Goal: Task Accomplishment & Management: Manage account settings

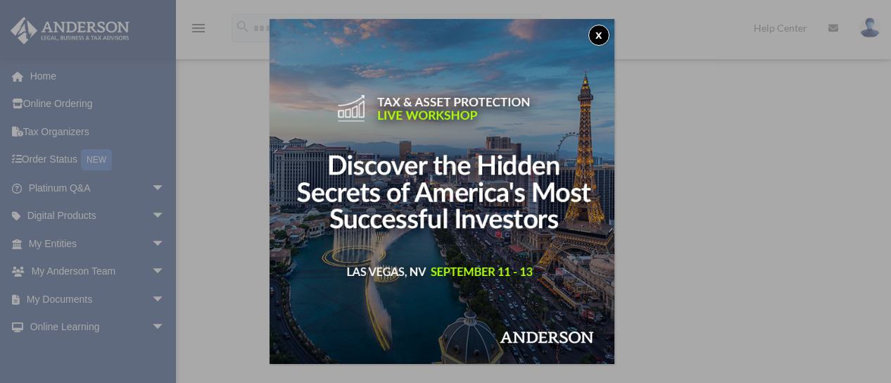
click at [606, 34] on button "x" at bounding box center [598, 35] width 21 height 21
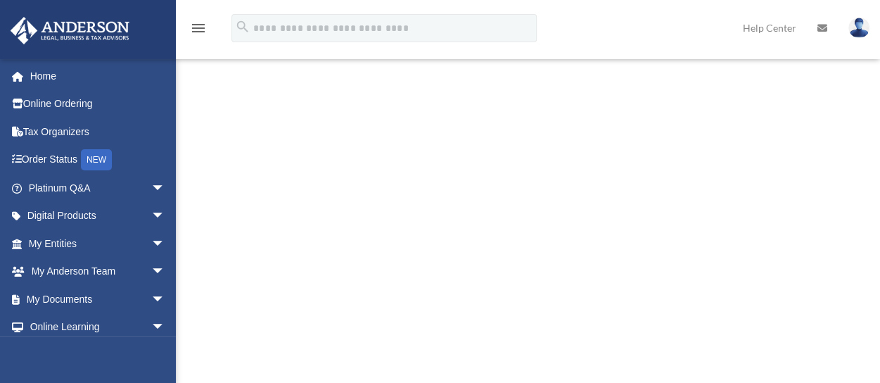
scroll to position [158, 0]
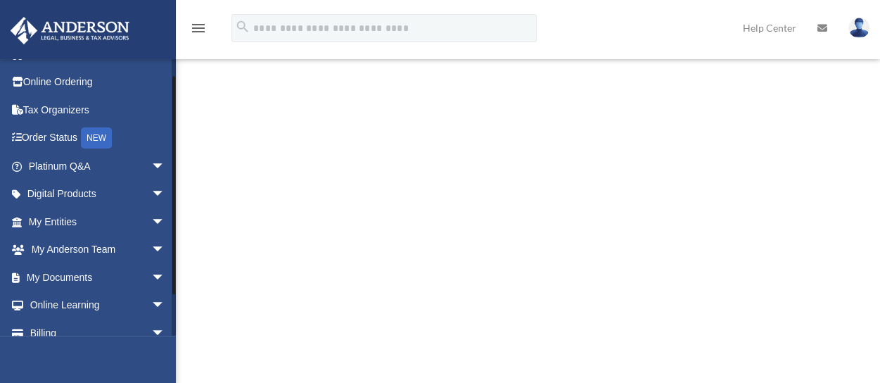
drag, startPoint x: 173, startPoint y: 184, endPoint x: 172, endPoint y: 215, distance: 31.7
click at [173, 215] on div at bounding box center [173, 185] width 3 height 218
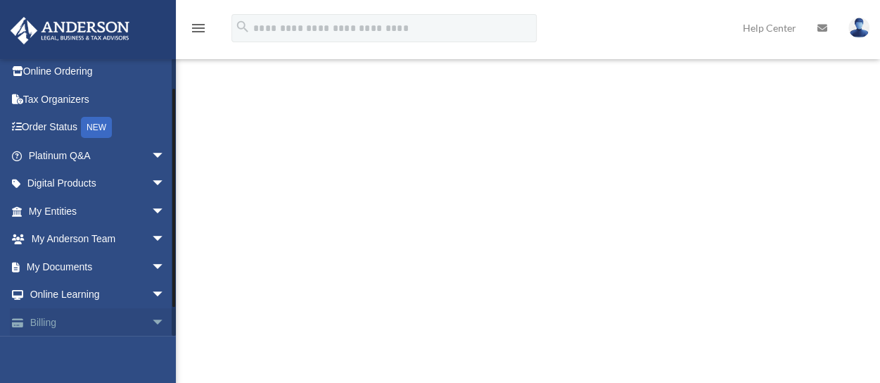
click at [152, 316] on span "arrow_drop_down" at bounding box center [165, 322] width 28 height 29
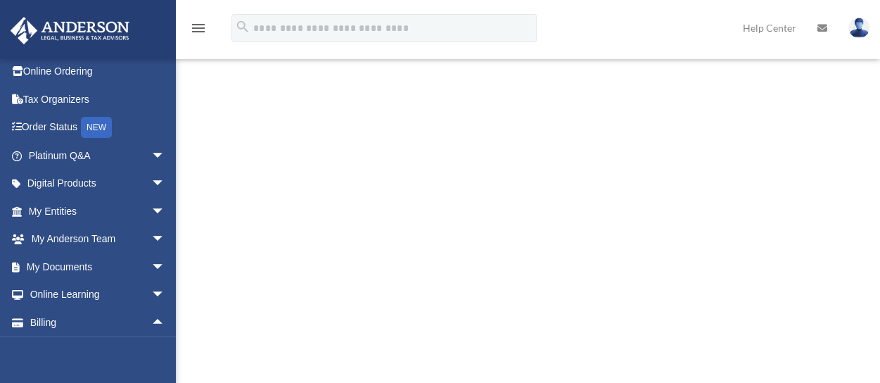
click at [173, 347] on div "standyson@hotmail.com Sign Out standyson@hotmail.com Home Online Ordering Tax O…" at bounding box center [88, 249] width 176 height 383
click at [167, 346] on div "standyson@hotmail.com Sign Out standyson@hotmail.com Home Online Ordering Tax O…" at bounding box center [88, 249] width 176 height 383
click at [172, 342] on div "standyson@hotmail.com Sign Out standyson@hotmail.com Home Online Ordering Tax O…" at bounding box center [88, 249] width 176 height 383
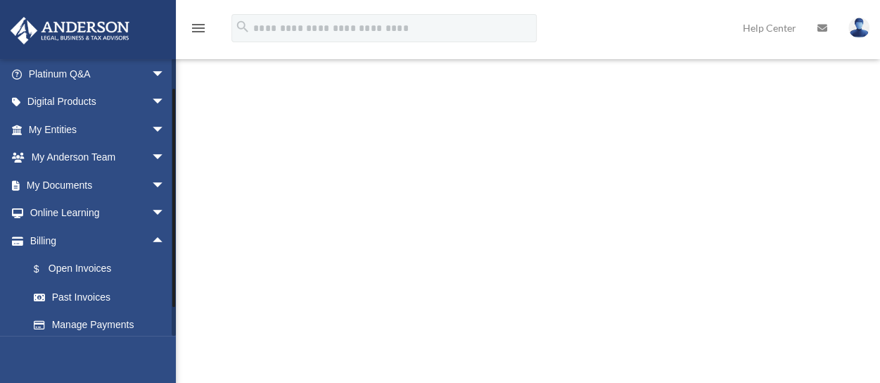
scroll to position [148, 0]
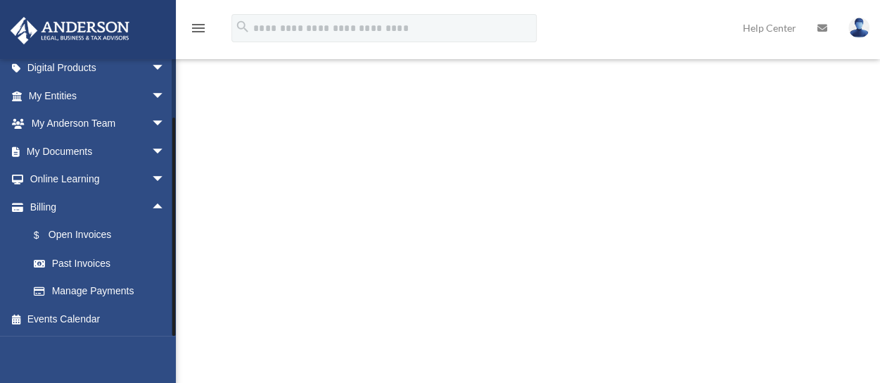
drag, startPoint x: 174, startPoint y: 295, endPoint x: 167, endPoint y: 352, distance: 56.6
click at [167, 352] on div "standyson@hotmail.com Sign Out standyson@hotmail.com Home Online Ordering Tax O…" at bounding box center [88, 249] width 176 height 383
click at [94, 284] on link "Manage Payments" at bounding box center [103, 291] width 167 height 28
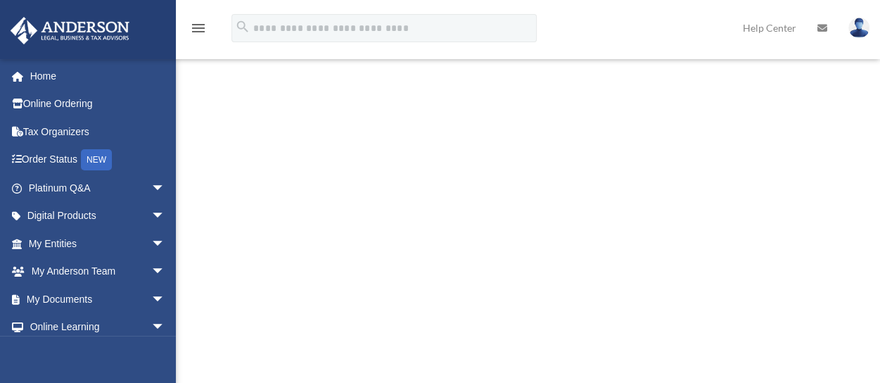
type input "**********"
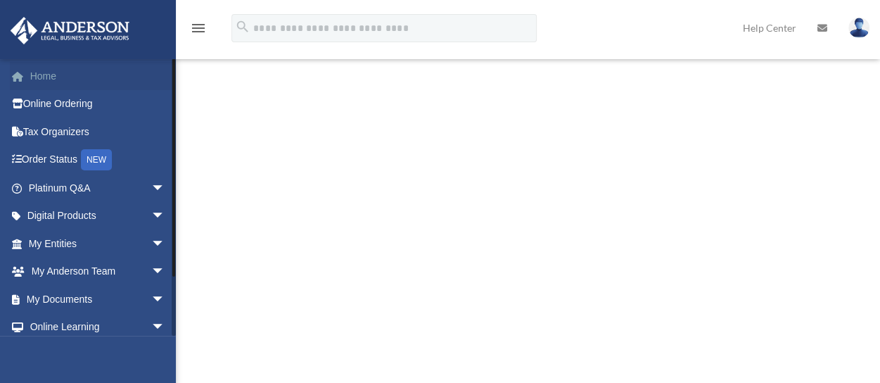
click at [31, 72] on link "Home" at bounding box center [98, 76] width 177 height 28
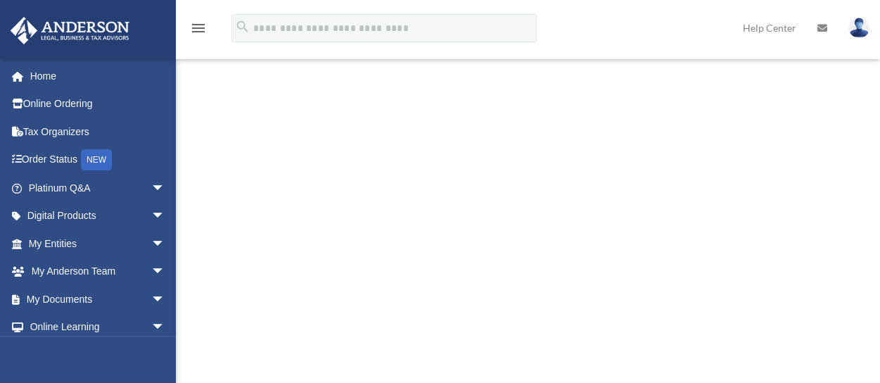
click at [855, 18] on link at bounding box center [859, 27] width 42 height 62
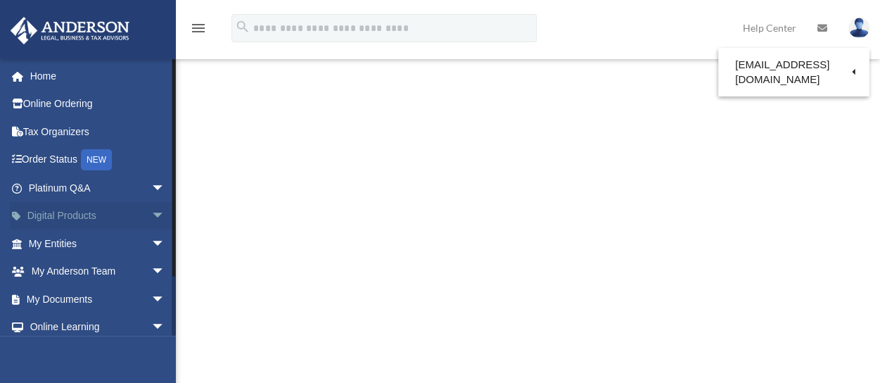
click at [151, 210] on span "arrow_drop_down" at bounding box center [165, 216] width 28 height 29
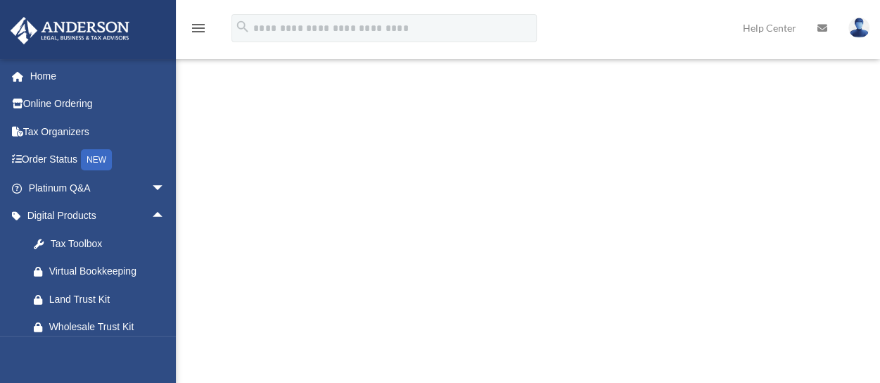
click at [864, 32] on img at bounding box center [858, 28] width 21 height 20
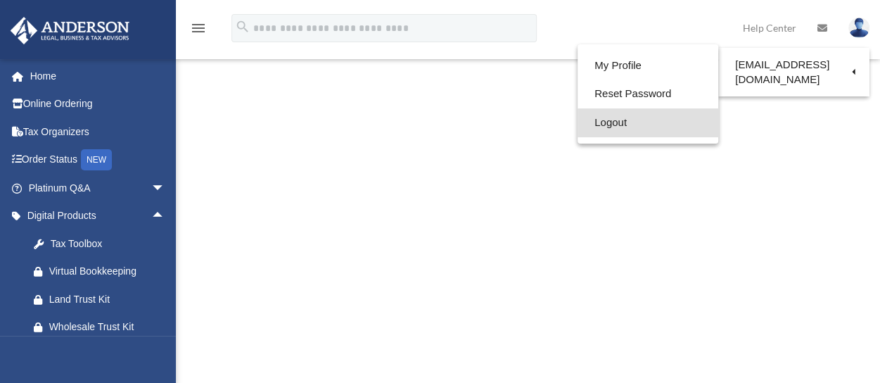
click at [630, 118] on link "Logout" at bounding box center [648, 122] width 141 height 29
